Goal: Share content: Share content

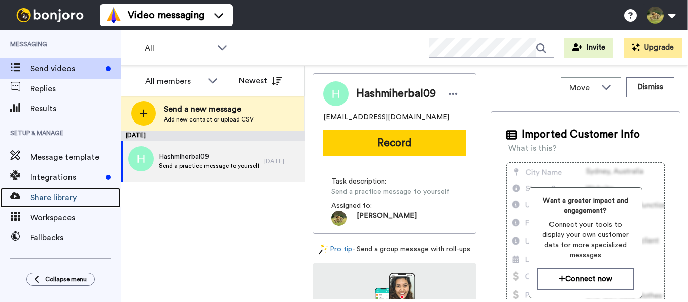
click at [62, 198] on span "Share library" at bounding box center [75, 197] width 91 height 12
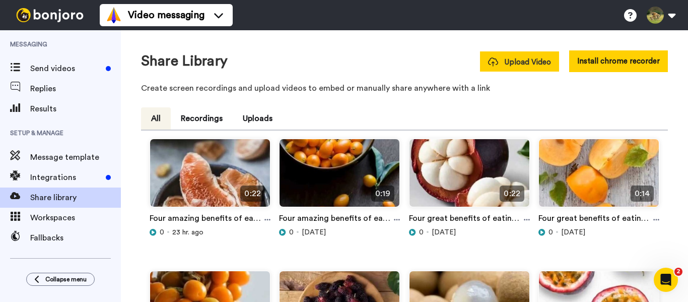
click at [515, 62] on span "Upload Video" at bounding box center [519, 62] width 63 height 11
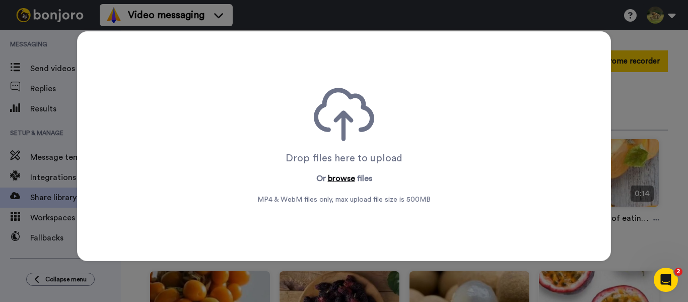
click at [338, 177] on button "browse" at bounding box center [341, 178] width 27 height 12
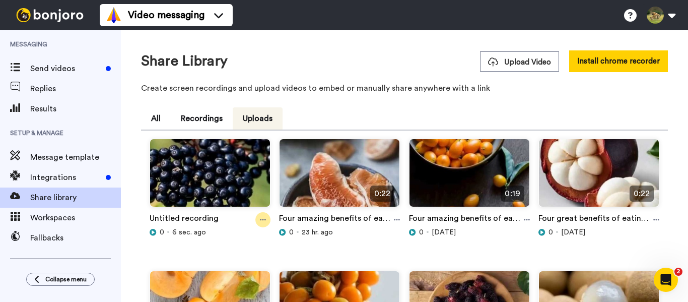
click at [264, 219] on icon at bounding box center [263, 219] width 6 height 7
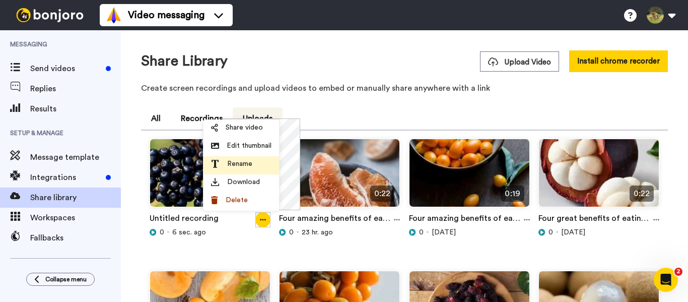
click at [248, 163] on span "Rename" at bounding box center [239, 164] width 25 height 10
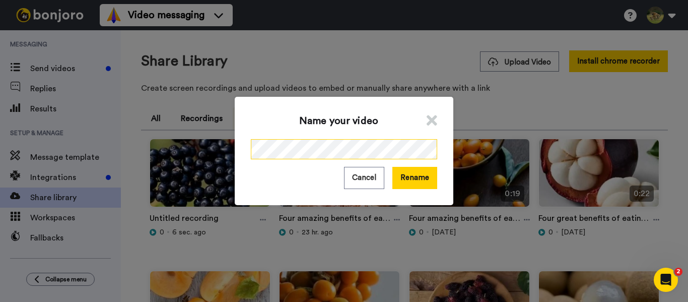
scroll to position [0, 147]
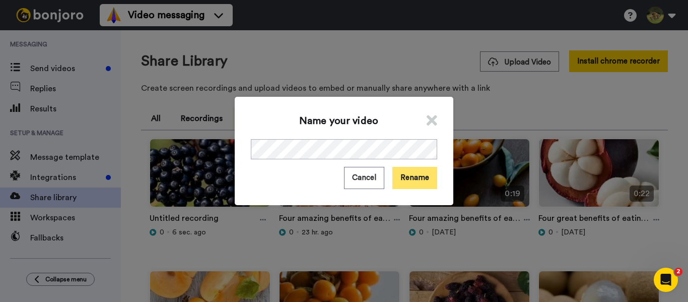
click at [423, 180] on button "Rename" at bounding box center [414, 178] width 45 height 22
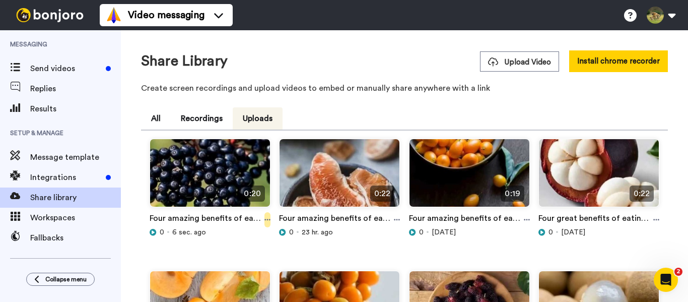
click at [266, 220] on icon at bounding box center [267, 220] width 6 height 2
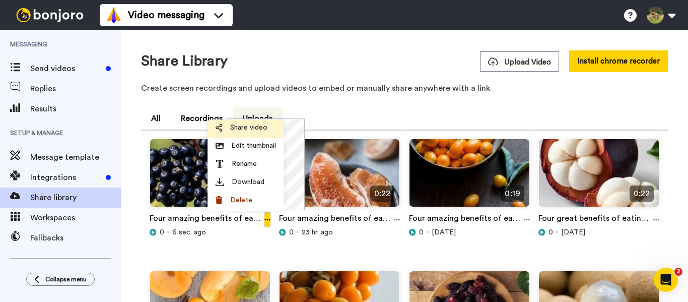
click at [250, 126] on span "Share video" at bounding box center [248, 127] width 37 height 10
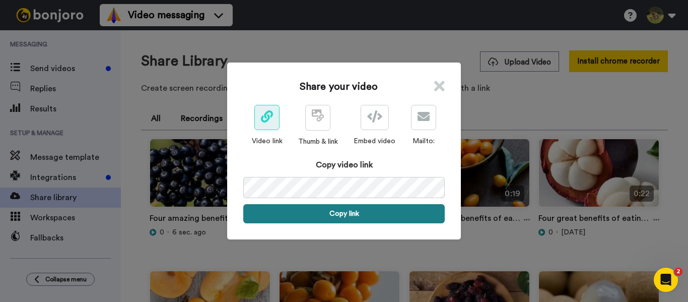
click at [344, 215] on button "Copy link" at bounding box center [343, 213] width 201 height 19
